Goal: Find specific page/section: Find specific page/section

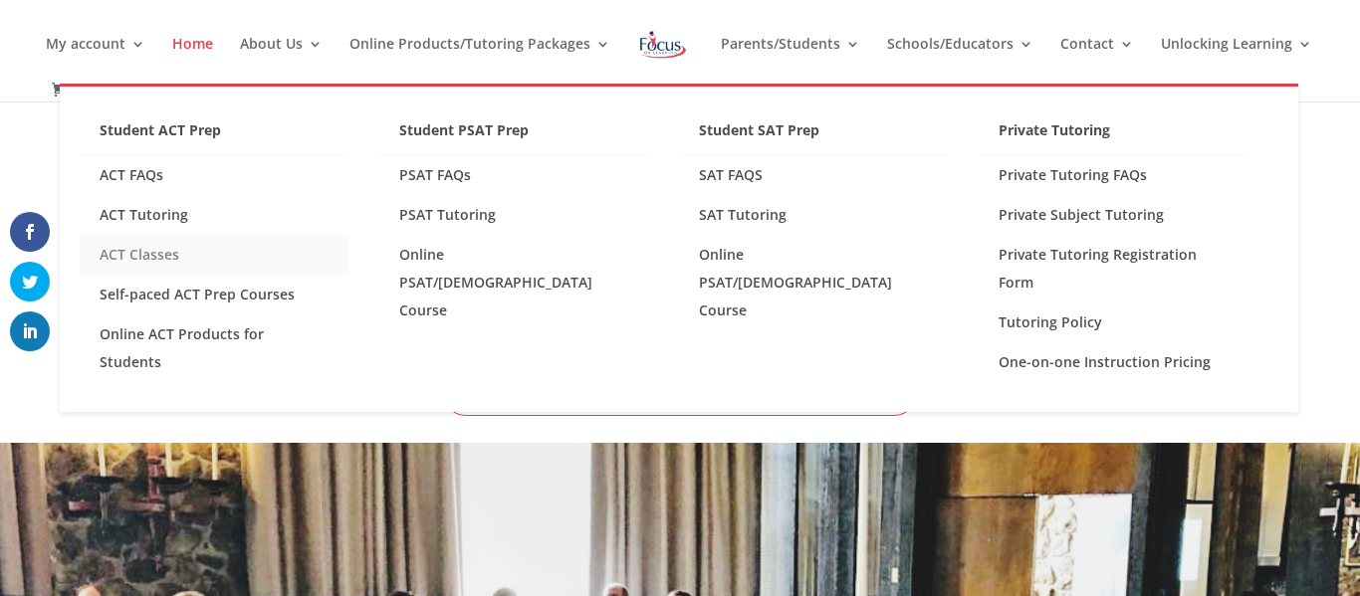
click at [209, 252] on link "ACT Classes" at bounding box center [215, 255] width 270 height 40
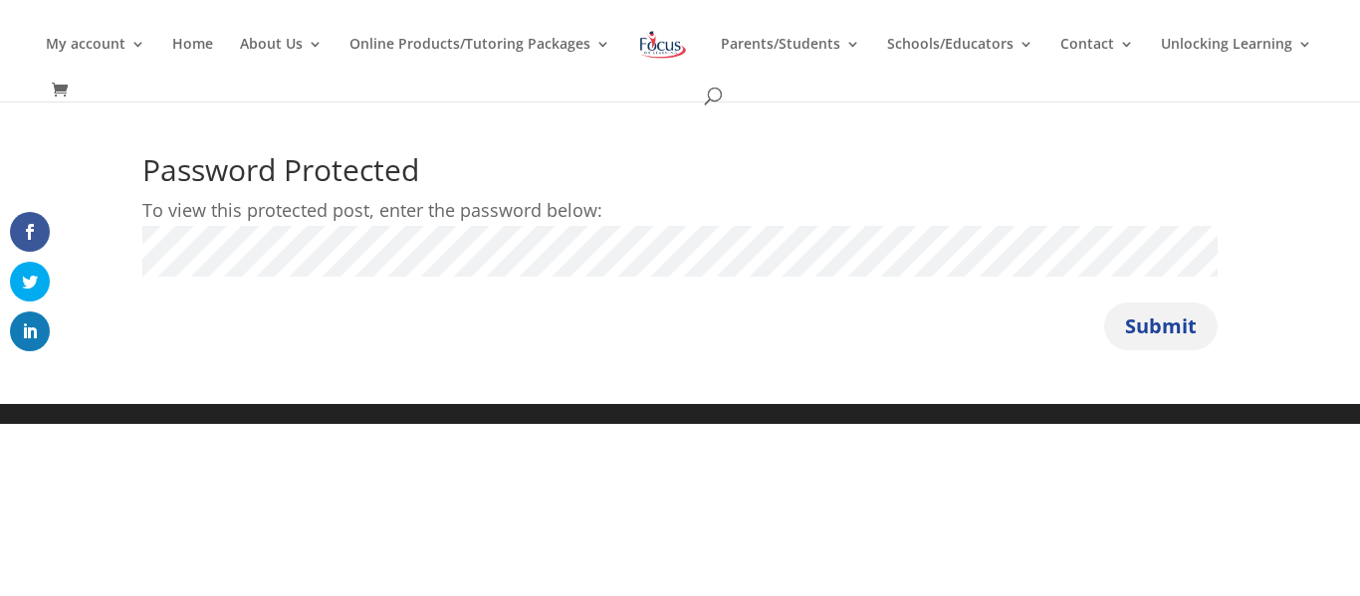
click at [1153, 349] on button "Submit" at bounding box center [1160, 327] width 113 height 48
click at [1135, 335] on button "Submit" at bounding box center [1160, 327] width 113 height 48
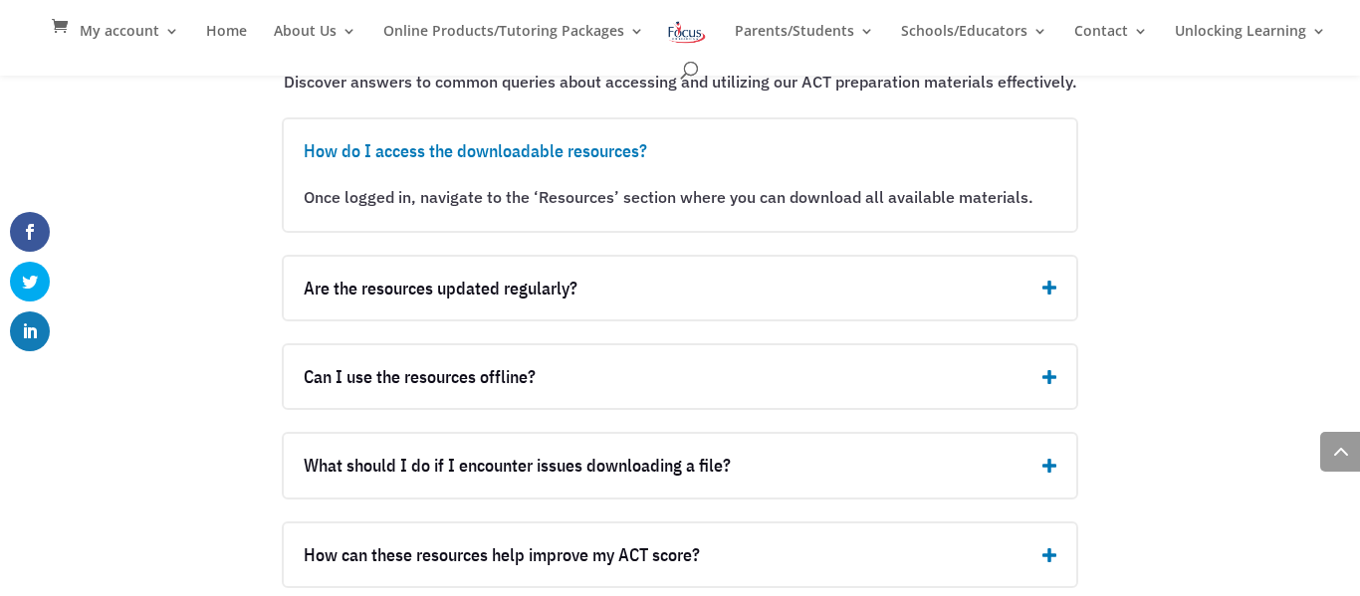
scroll to position [5479, 0]
